Goal: Navigation & Orientation: Find specific page/section

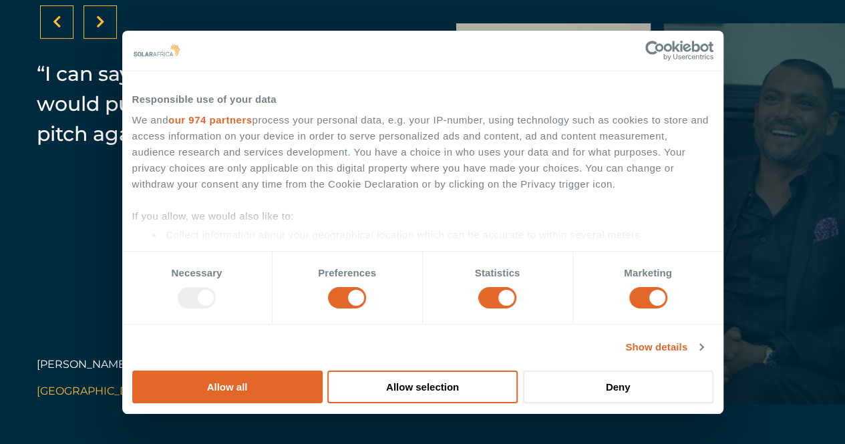
scroll to position [2805, 0]
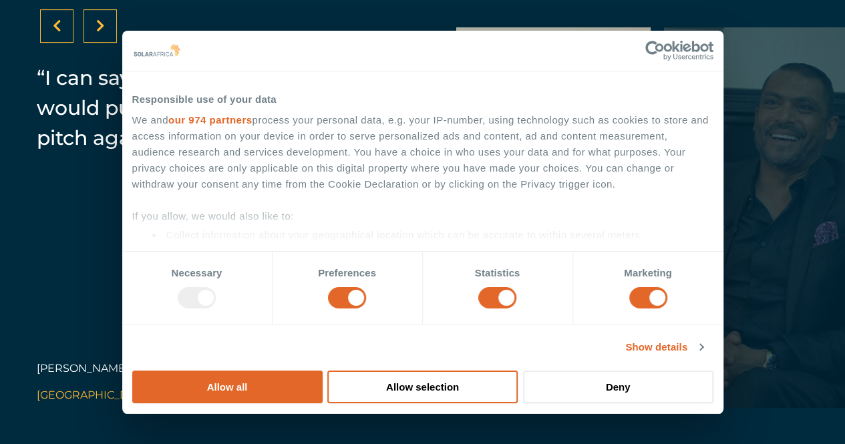
click at [99, 33] on icon at bounding box center [100, 25] width 9 height 13
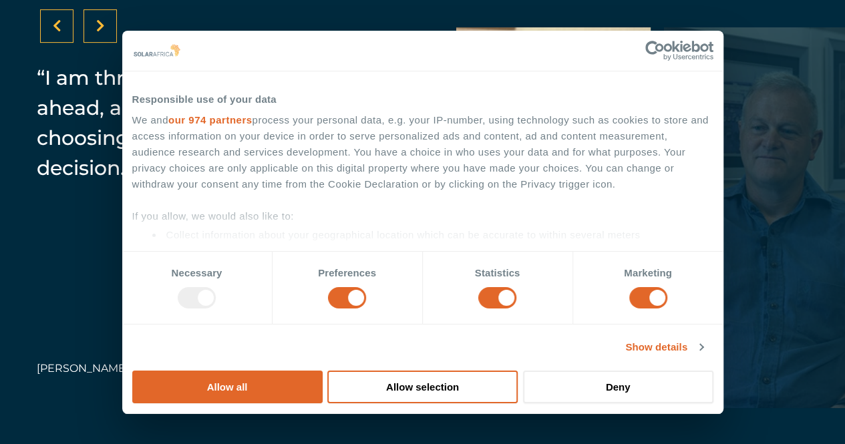
click at [99, 33] on icon at bounding box center [100, 25] width 9 height 13
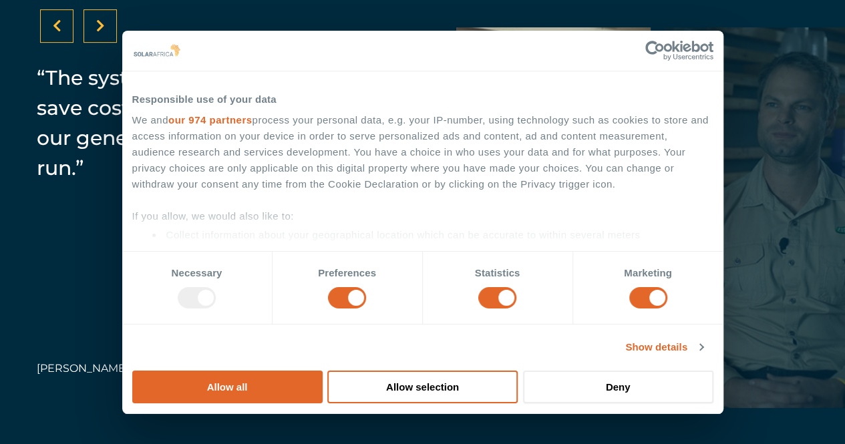
click at [99, 33] on icon at bounding box center [100, 25] width 9 height 13
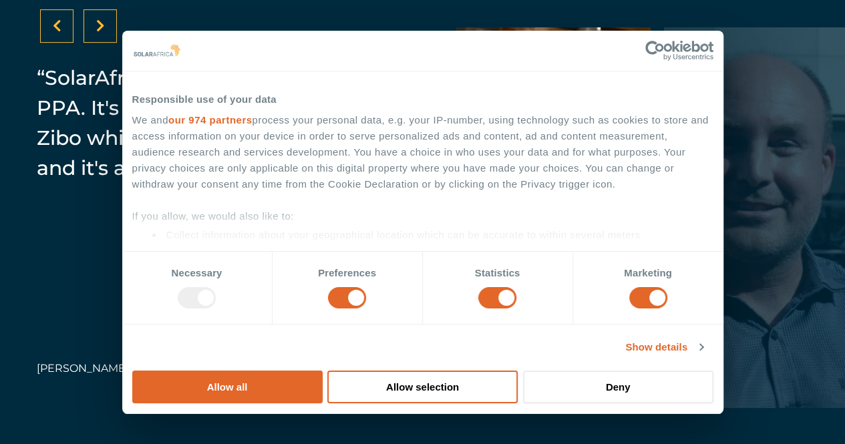
click at [99, 33] on icon at bounding box center [100, 25] width 9 height 13
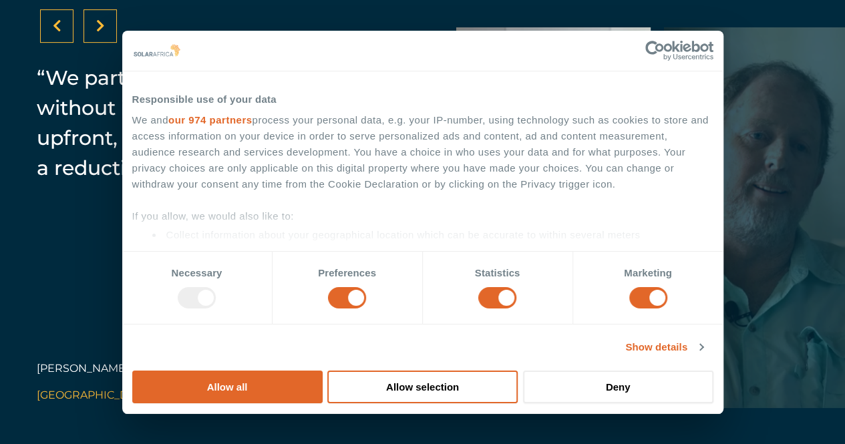
click at [99, 33] on icon at bounding box center [100, 25] width 9 height 13
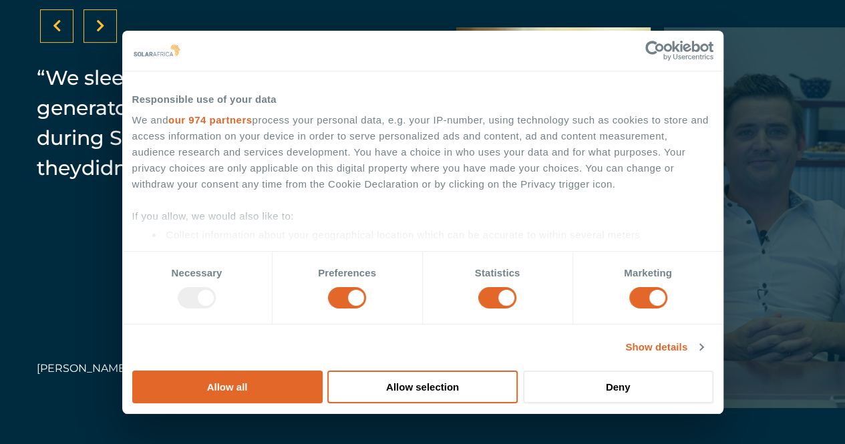
click at [99, 33] on icon at bounding box center [100, 25] width 9 height 13
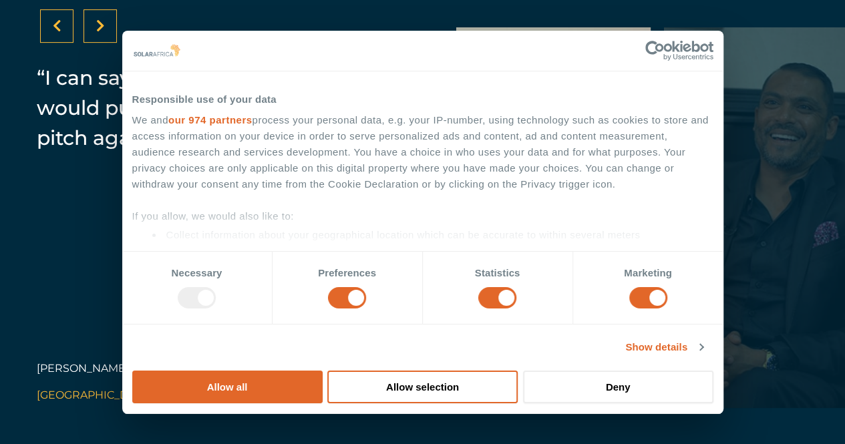
click at [99, 33] on icon at bounding box center [100, 25] width 9 height 13
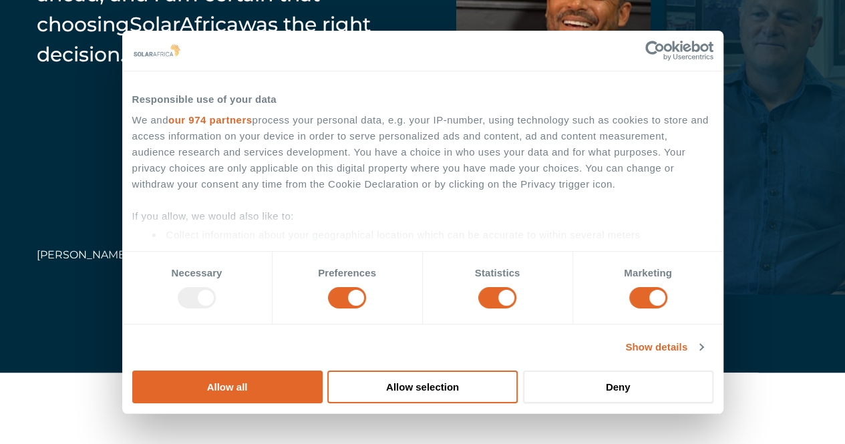
scroll to position [2830, 0]
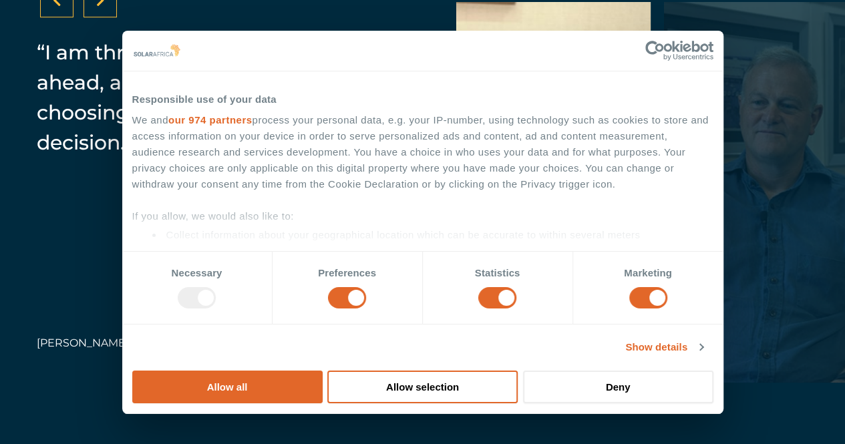
click at [114, 17] on div at bounding box center [99, 0] width 33 height 33
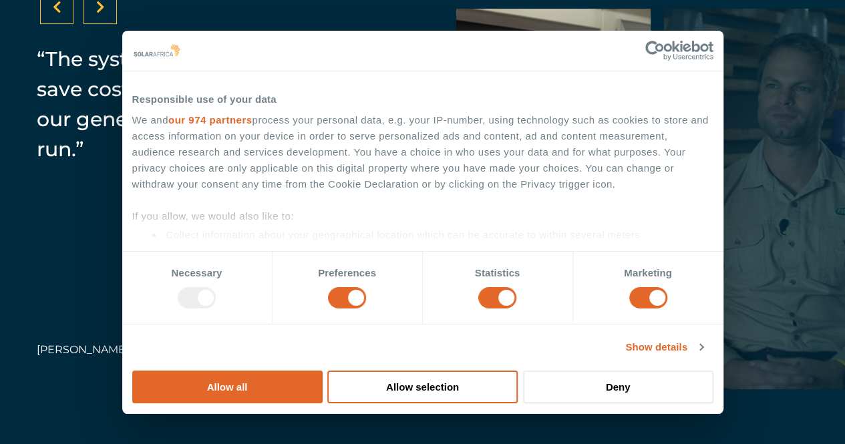
scroll to position [2833, 0]
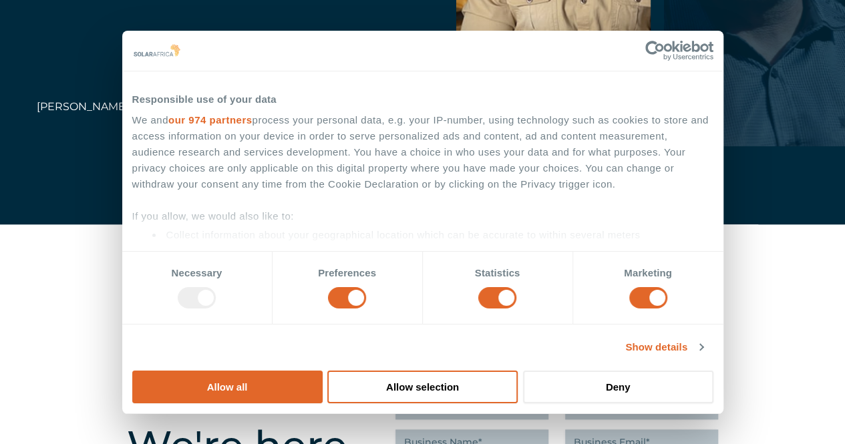
scroll to position [3090, 0]
